Goal: Information Seeking & Learning: Find specific fact

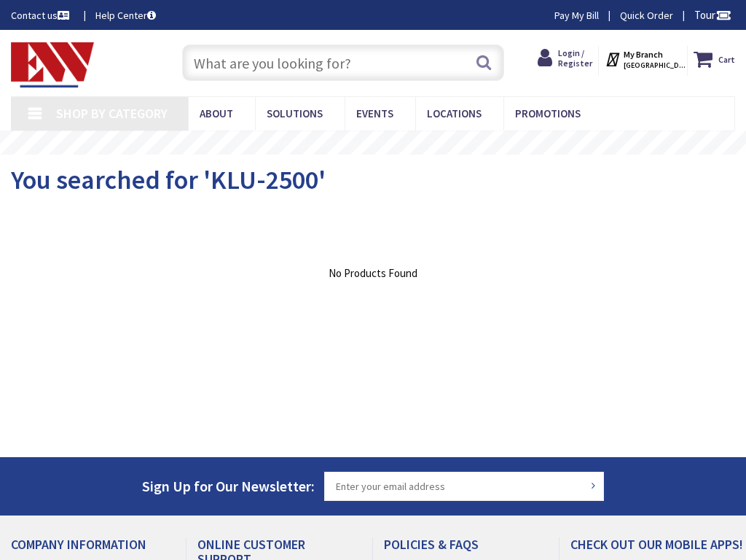
type input "Links Dr, Reston, [GEOGRAPHIC_DATA] 20190, [GEOGRAPHIC_DATA]"
